Goal: Transaction & Acquisition: Purchase product/service

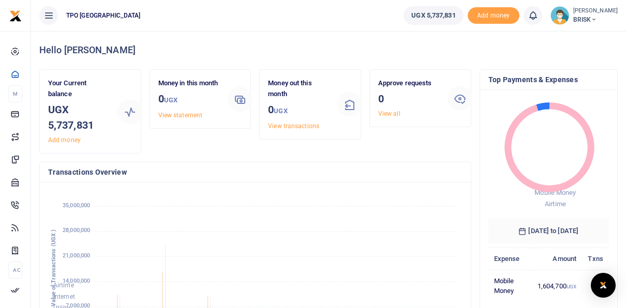
scroll to position [8, 8]
click at [318, 193] on foreignobject "Airtime Internet Utility Mobile Money Payouts Transfers Deposits Cards" at bounding box center [255, 276] width 414 height 171
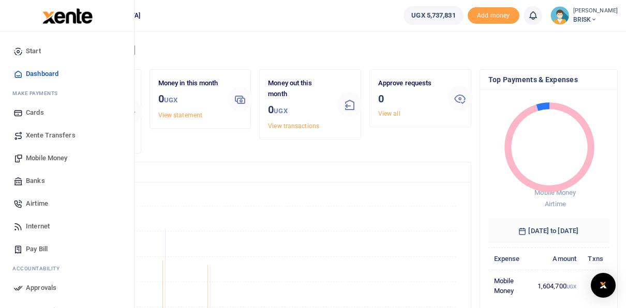
click at [37, 202] on span "Airtime" at bounding box center [37, 204] width 22 height 10
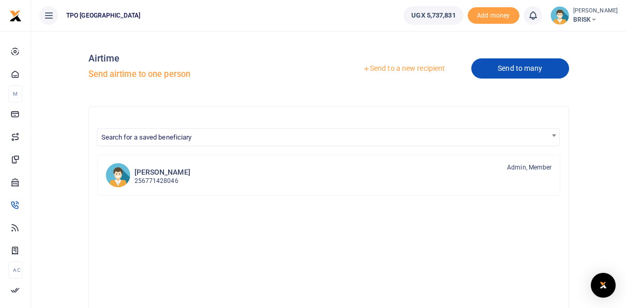
click at [508, 68] on link "Send to many" at bounding box center [519, 68] width 97 height 20
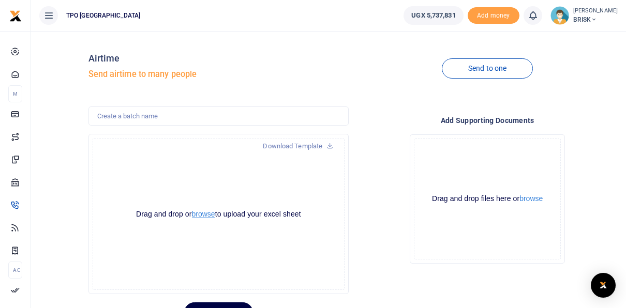
click at [201, 214] on button "browse" at bounding box center [203, 215] width 23 height 8
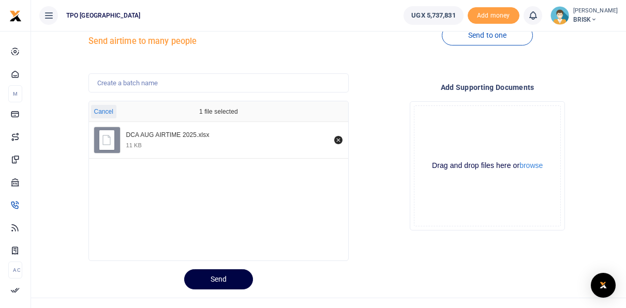
scroll to position [49, 0]
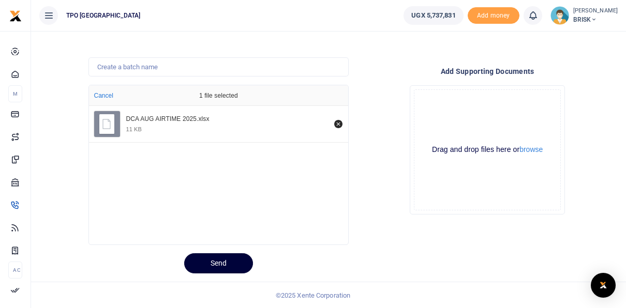
click at [222, 264] on button "Send" at bounding box center [218, 264] width 69 height 20
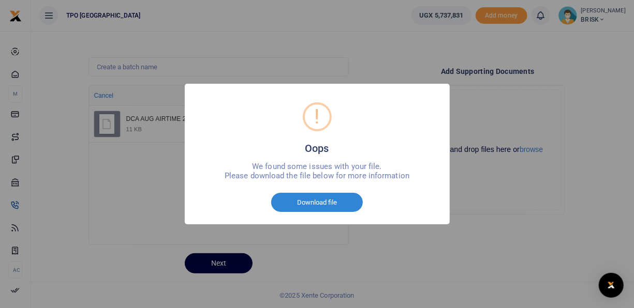
click at [496, 204] on div "! Oops × We found some issues with your file. Please download the file below fo…" at bounding box center [317, 154] width 634 height 308
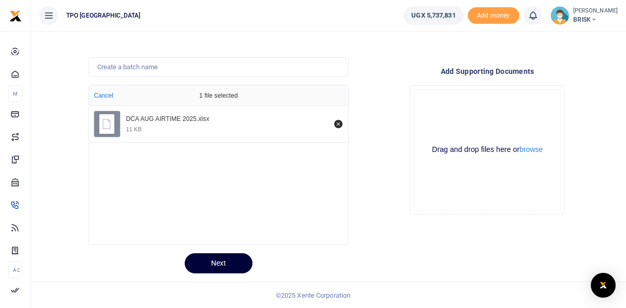
click at [213, 260] on button "Next" at bounding box center [219, 264] width 68 height 20
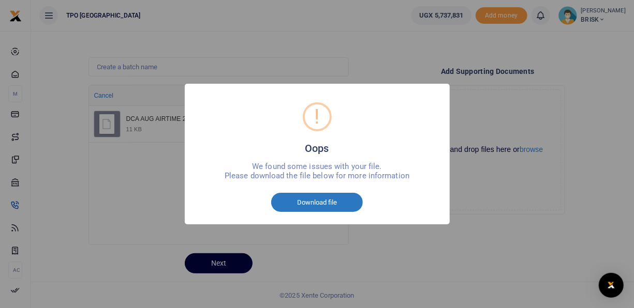
click at [320, 202] on button "Download file" at bounding box center [317, 203] width 92 height 20
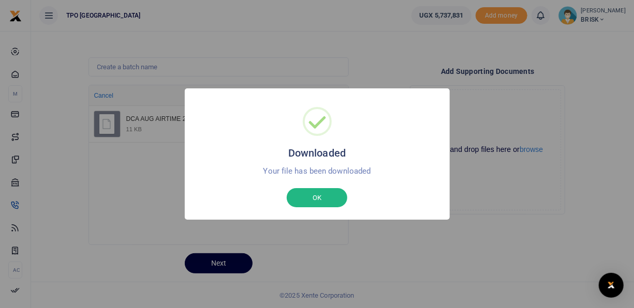
click at [338, 244] on div "Downloaded × Your file has been downloaded OK No Cancel" at bounding box center [317, 154] width 634 height 308
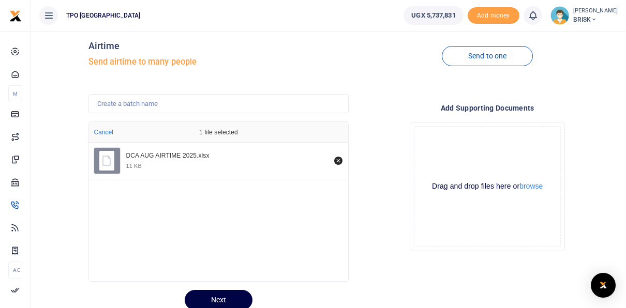
scroll to position [0, 0]
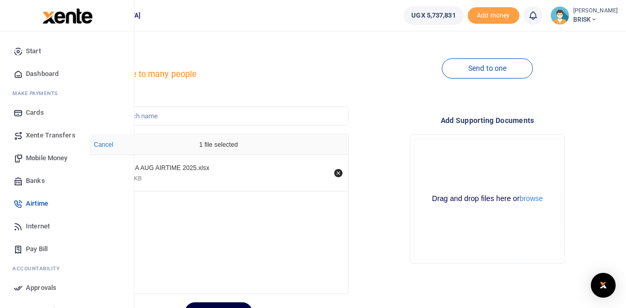
click at [40, 203] on span "Airtime" at bounding box center [37, 204] width 22 height 10
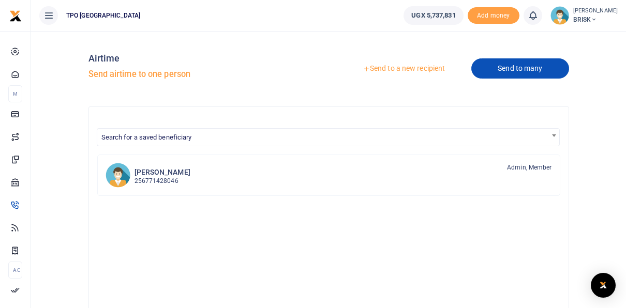
click at [496, 72] on link "Send to many" at bounding box center [519, 68] width 97 height 20
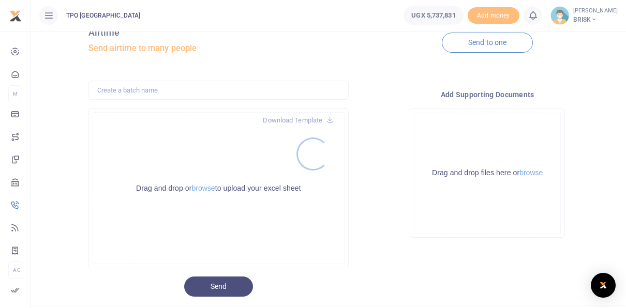
scroll to position [49, 0]
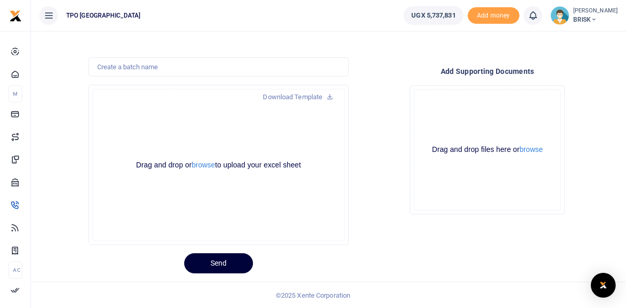
click at [205, 260] on button "Send" at bounding box center [218, 264] width 69 height 20
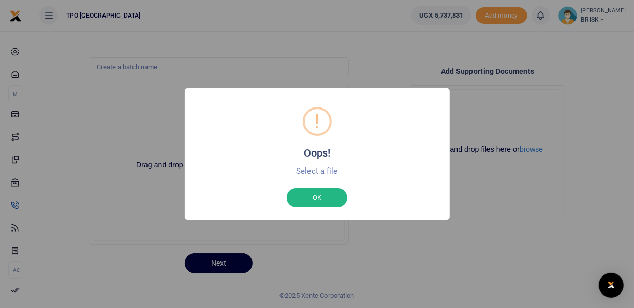
click at [354, 65] on div "! Oops! × Select a file OK No Cancel" at bounding box center [317, 154] width 634 height 308
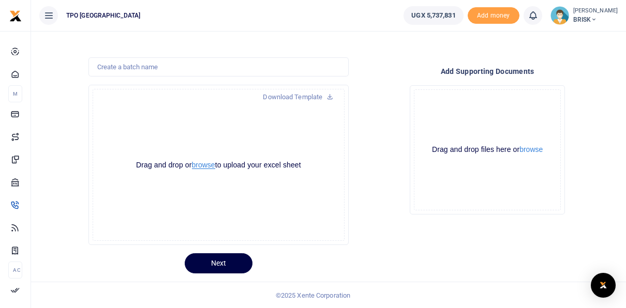
click at [202, 167] on button "browse" at bounding box center [203, 165] width 23 height 8
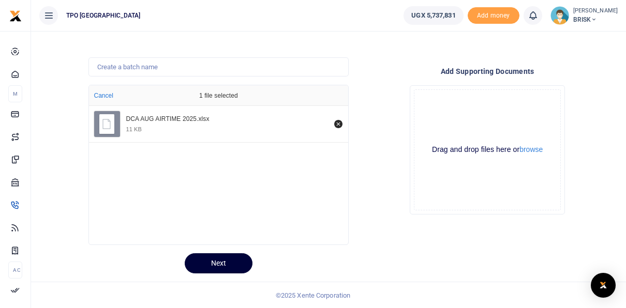
click at [220, 266] on button "Next" at bounding box center [219, 264] width 68 height 20
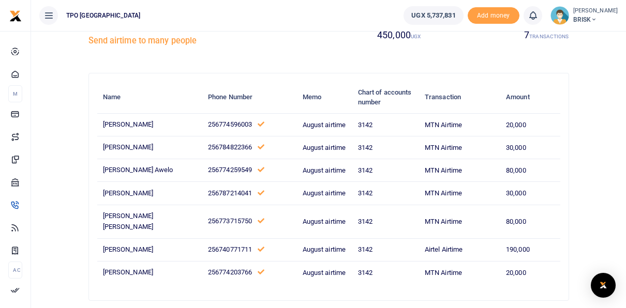
scroll to position [85, 0]
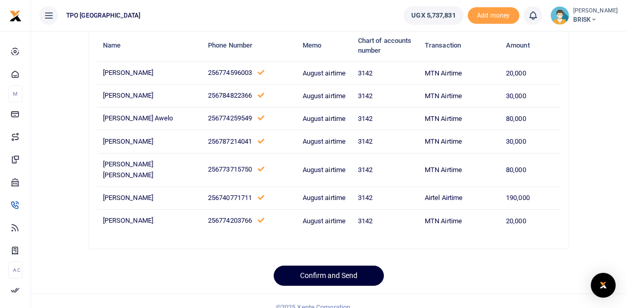
click at [328, 266] on button "Confirm and Send" at bounding box center [329, 276] width 110 height 20
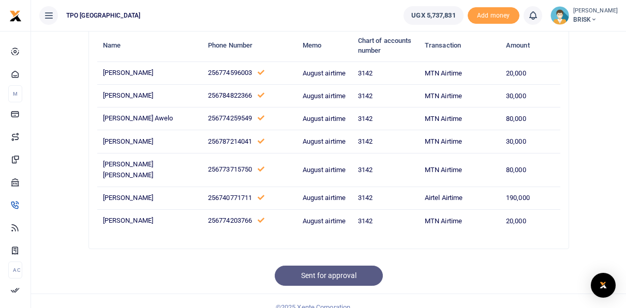
scroll to position [24, 0]
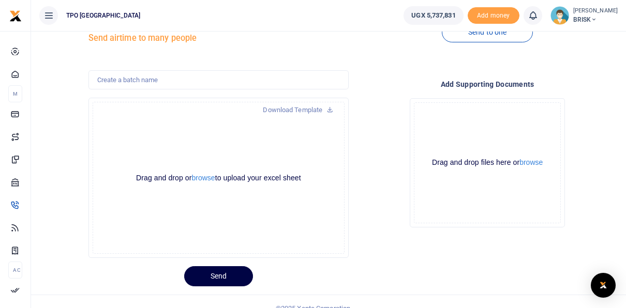
scroll to position [49, 0]
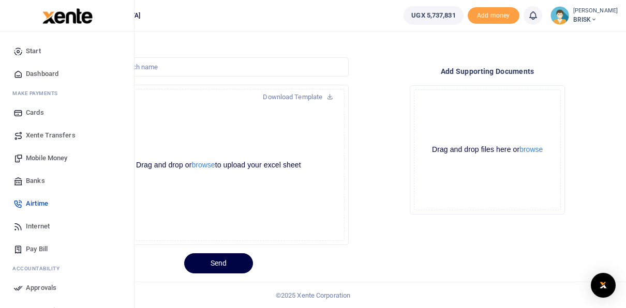
click at [46, 287] on span "Approvals" at bounding box center [41, 288] width 31 height 10
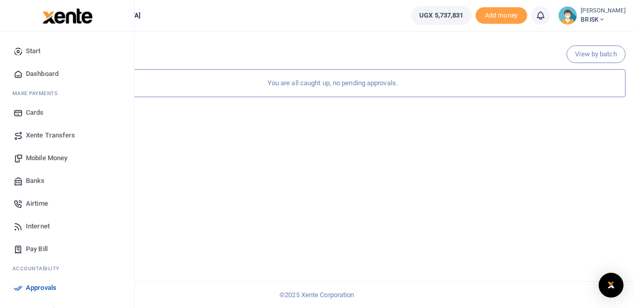
click at [36, 202] on span "Airtime" at bounding box center [37, 204] width 22 height 10
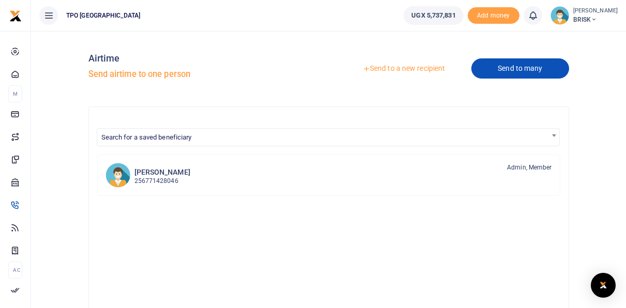
click at [507, 68] on link "Send to many" at bounding box center [519, 68] width 97 height 20
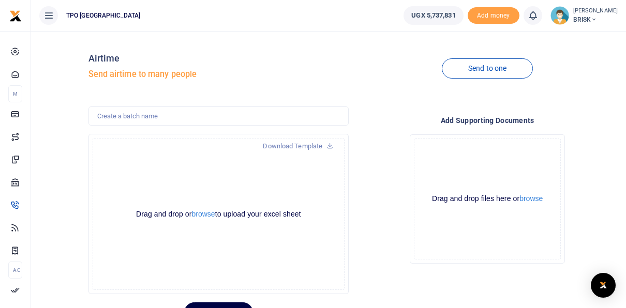
scroll to position [49, 0]
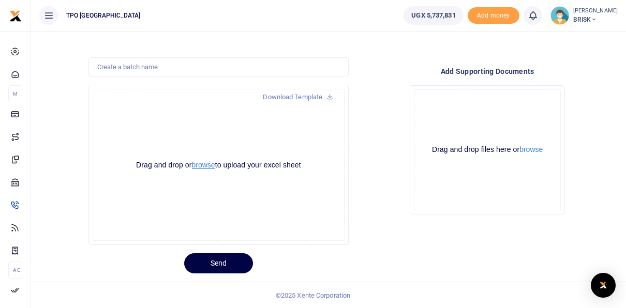
click at [209, 162] on button "browse" at bounding box center [203, 165] width 23 height 8
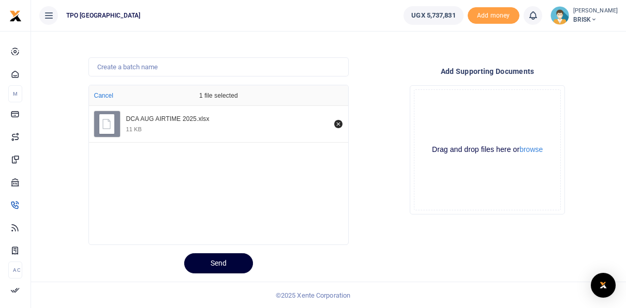
click at [220, 264] on button "Send" at bounding box center [218, 264] width 69 height 20
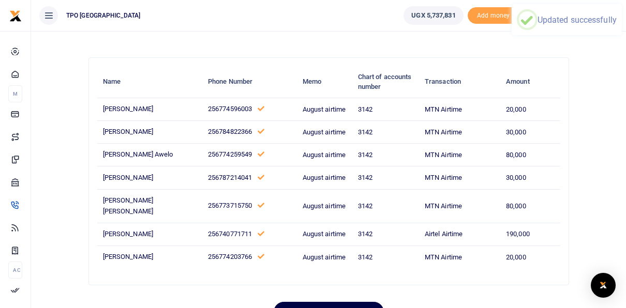
scroll to position [85, 0]
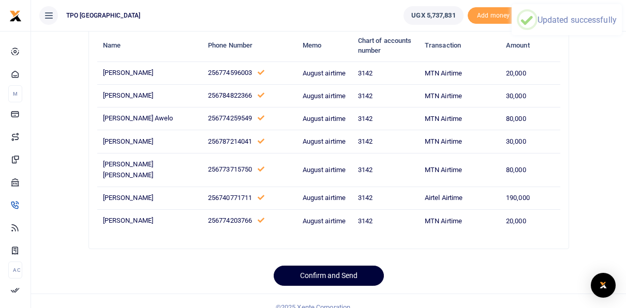
click at [325, 266] on button "Confirm and Send" at bounding box center [329, 276] width 110 height 20
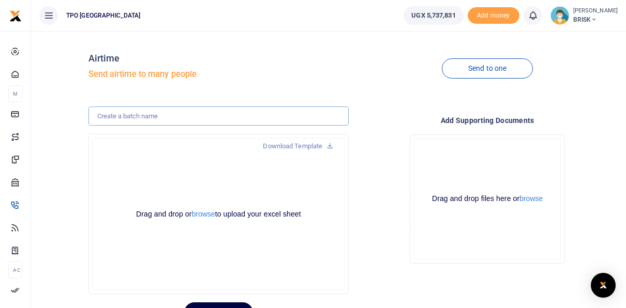
click at [162, 114] on input "text" at bounding box center [218, 117] width 261 height 20
click at [286, 64] on h4 "Airtime" at bounding box center [218, 58] width 261 height 11
click at [148, 117] on input "text" at bounding box center [218, 117] width 261 height 20
type input "Airtime for August 2025"
click at [316, 190] on div "Drag and drop or browse to upload your excel sheet Powered by Uppy" at bounding box center [219, 214] width 252 height 152
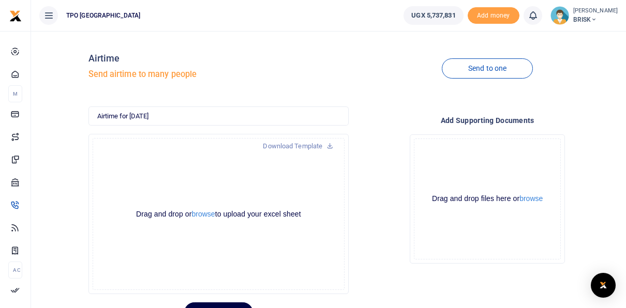
click at [368, 176] on div "Drop your files here Drag and drop files here or browse Powered by Uppy" at bounding box center [487, 199] width 261 height 146
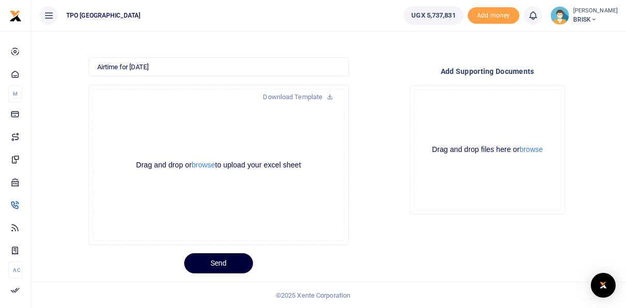
click at [219, 263] on button "Send" at bounding box center [218, 264] width 69 height 20
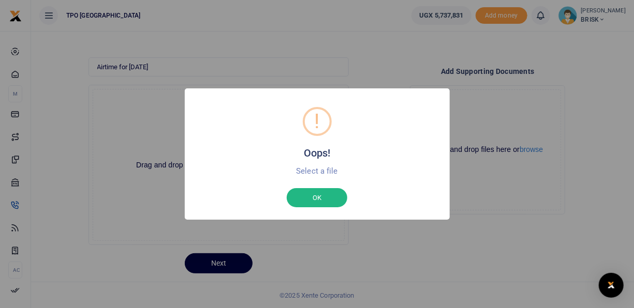
drag, startPoint x: 341, startPoint y: 196, endPoint x: 325, endPoint y: 196, distance: 16.0
click at [341, 195] on button "OK" at bounding box center [317, 198] width 61 height 20
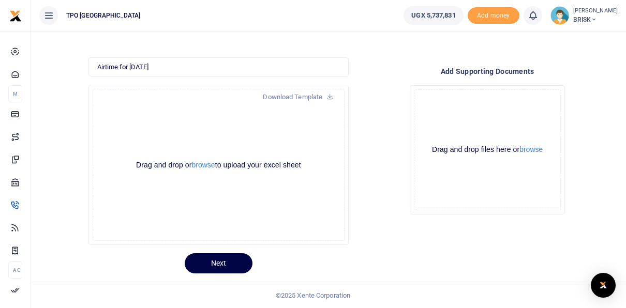
scroll to position [0, 0]
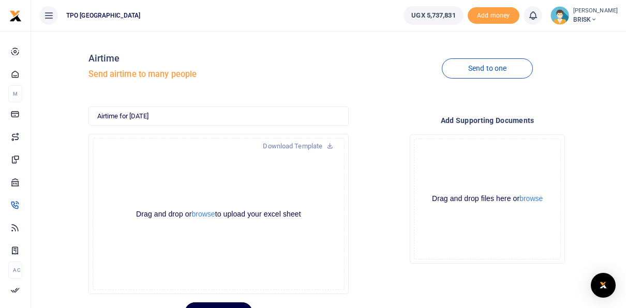
click at [591, 18] on icon at bounding box center [594, 19] width 6 height 7
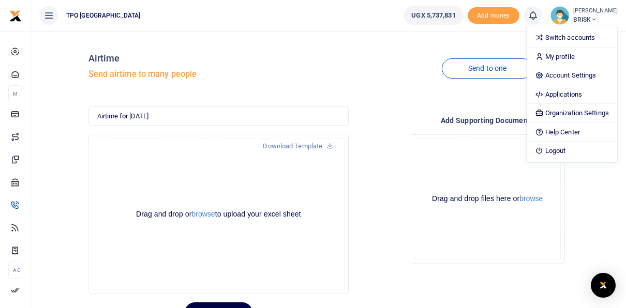
drag, startPoint x: 357, startPoint y: 82, endPoint x: 362, endPoint y: 77, distance: 7.0
click at [357, 81] on div "Send to one" at bounding box center [487, 68] width 269 height 59
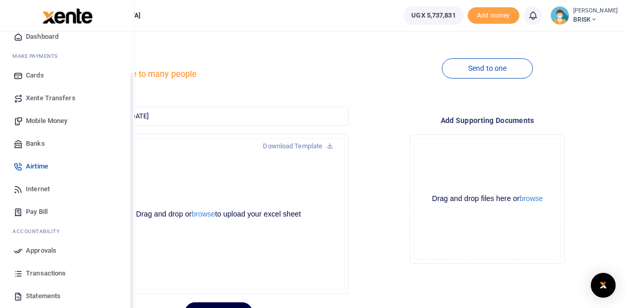
scroll to position [52, 0]
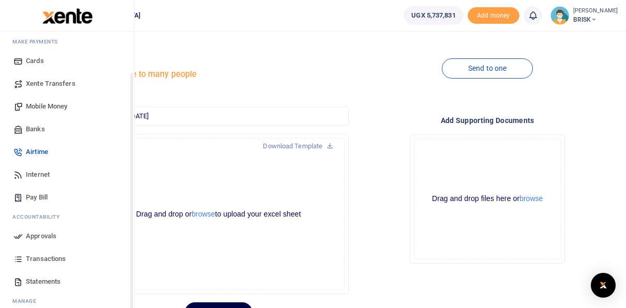
click at [40, 240] on span "Approvals" at bounding box center [41, 236] width 31 height 10
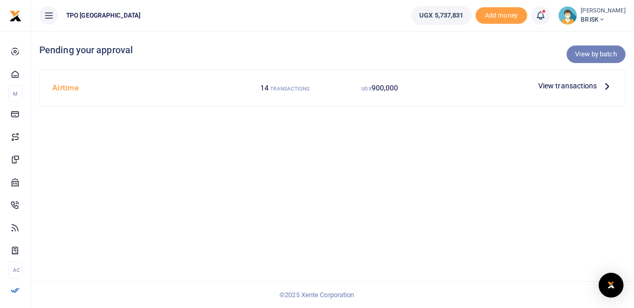
click at [598, 50] on link "View by batch" at bounding box center [596, 55] width 59 height 18
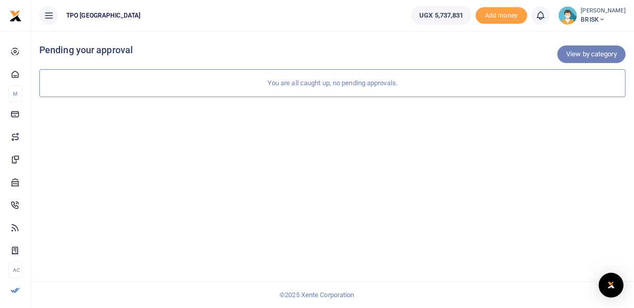
click at [587, 54] on link "View by category" at bounding box center [591, 55] width 68 height 18
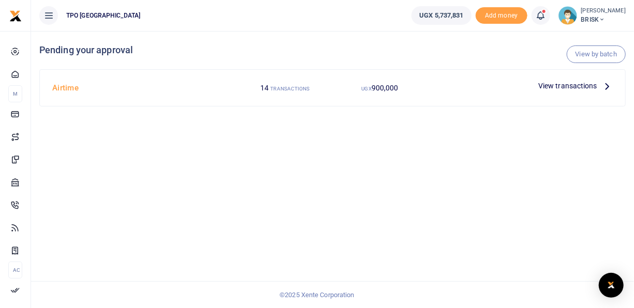
click at [283, 86] on small "TRANSACTIONS" at bounding box center [289, 89] width 39 height 6
click at [606, 85] on icon at bounding box center [606, 85] width 11 height 11
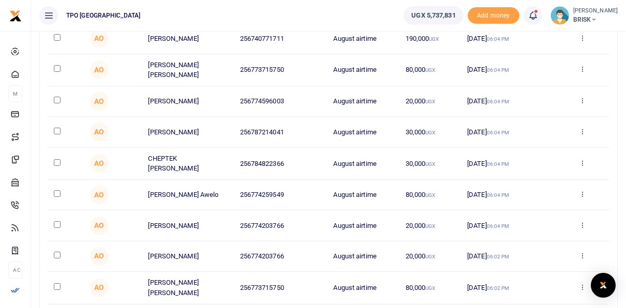
scroll to position [235, 0]
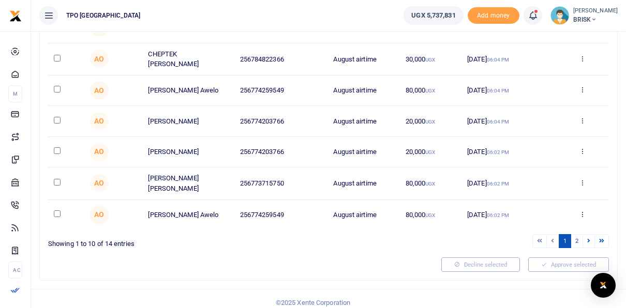
click at [461, 258] on div "Decline selected" at bounding box center [480, 265] width 87 height 14
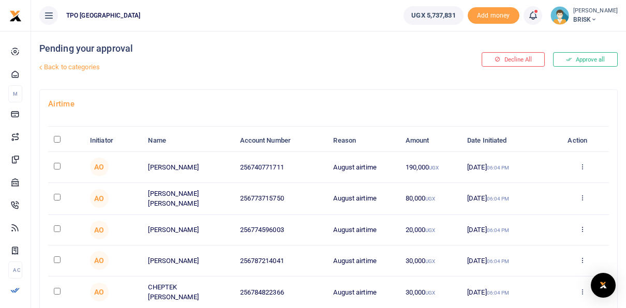
scroll to position [0, 0]
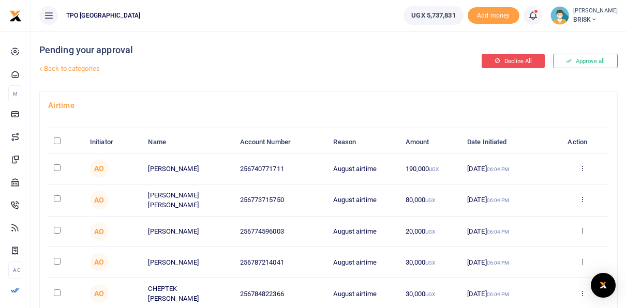
click at [514, 59] on button "Decline All" at bounding box center [513, 61] width 63 height 14
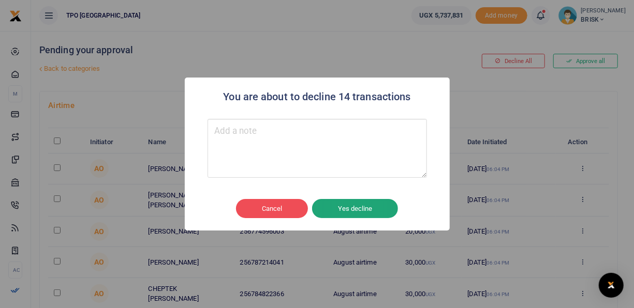
click at [348, 208] on button "Yes decline" at bounding box center [355, 209] width 86 height 20
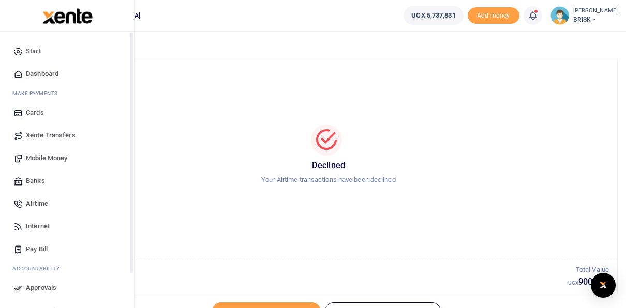
click at [41, 203] on span "Airtime" at bounding box center [37, 204] width 22 height 10
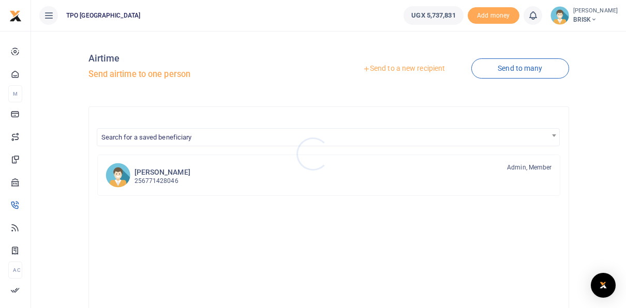
click at [514, 69] on div at bounding box center [313, 154] width 626 height 308
click at [514, 69] on link "Send to many" at bounding box center [519, 68] width 97 height 20
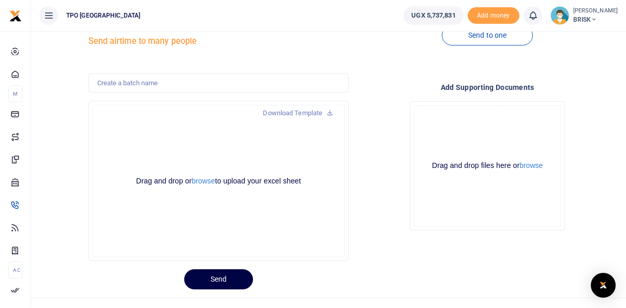
scroll to position [49, 0]
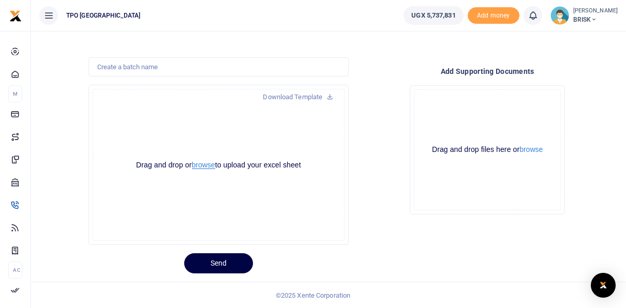
click at [205, 163] on button "browse" at bounding box center [203, 165] width 23 height 8
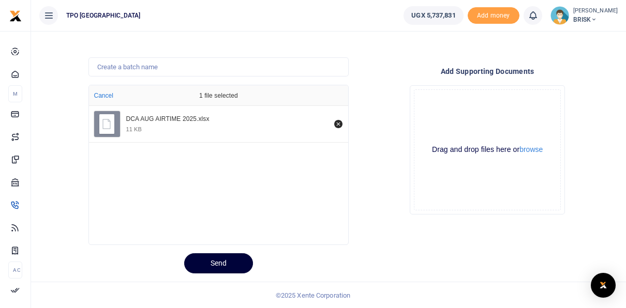
click at [226, 258] on button "Send" at bounding box center [218, 264] width 69 height 20
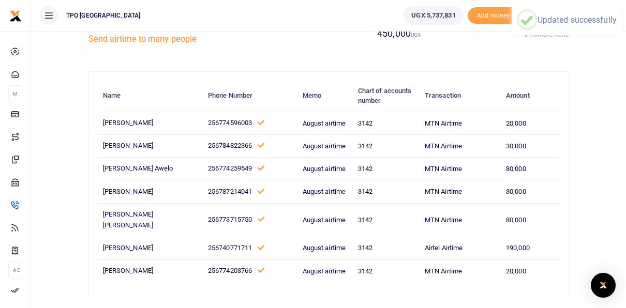
scroll to position [52, 0]
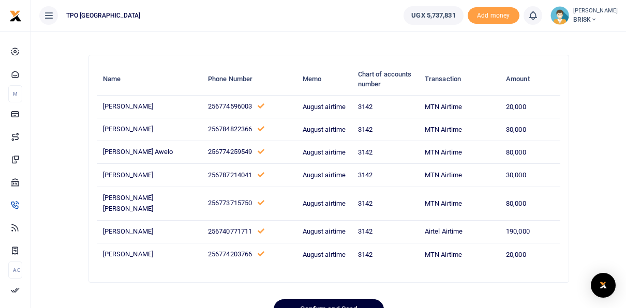
click at [336, 300] on button "Confirm and Send" at bounding box center [329, 310] width 110 height 20
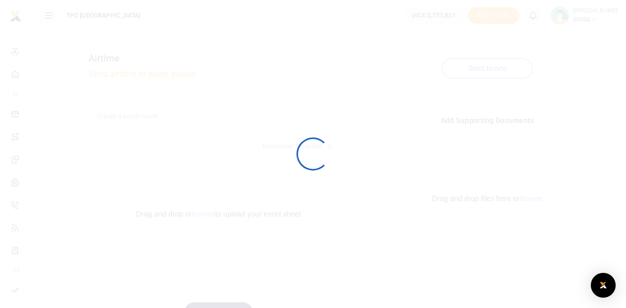
scroll to position [49, 0]
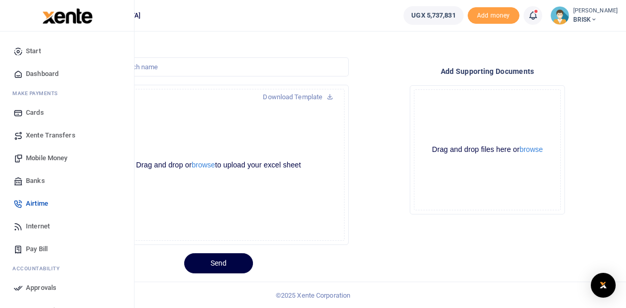
click at [43, 286] on span "Approvals" at bounding box center [41, 288] width 31 height 10
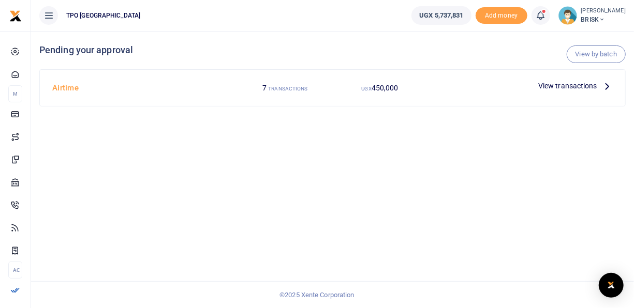
click at [607, 83] on icon at bounding box center [606, 85] width 11 height 11
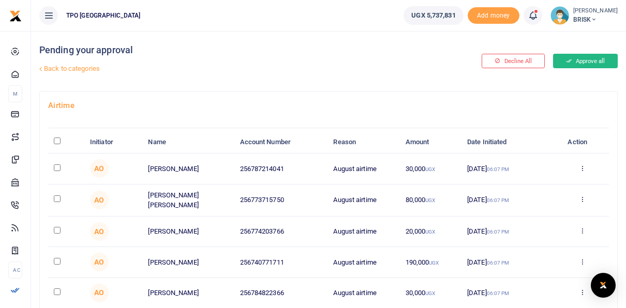
click at [587, 59] on button "Approve all" at bounding box center [585, 61] width 65 height 14
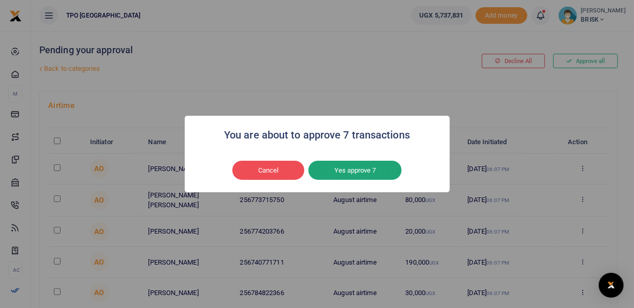
click at [357, 172] on button "Yes approve 7" at bounding box center [354, 171] width 93 height 20
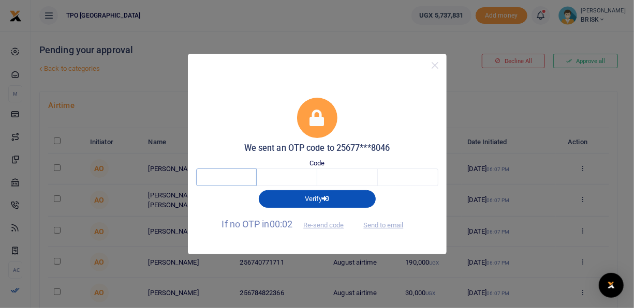
click at [210, 177] on input "text" at bounding box center [226, 178] width 61 height 18
type input "5"
type input "6"
type input "0"
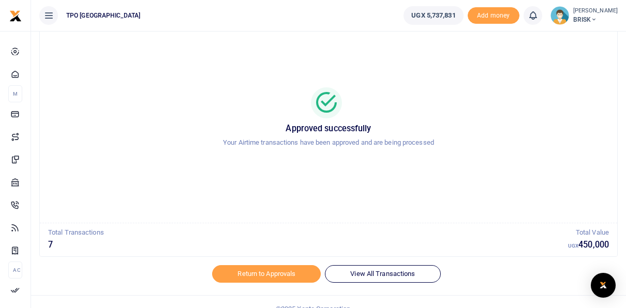
scroll to position [50, 0]
